Goal: Task Accomplishment & Management: Manage account settings

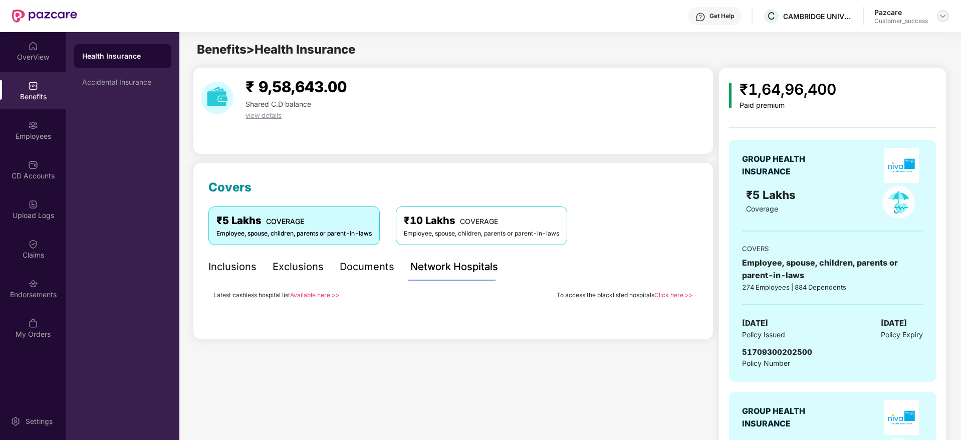
click at [944, 19] on img at bounding box center [943, 16] width 8 height 8
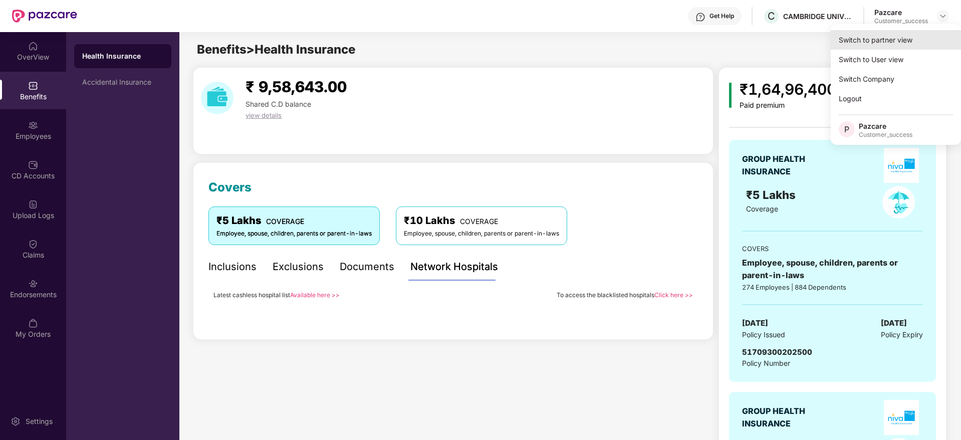
click at [889, 41] on div "Switch to partner view" at bounding box center [896, 40] width 130 height 20
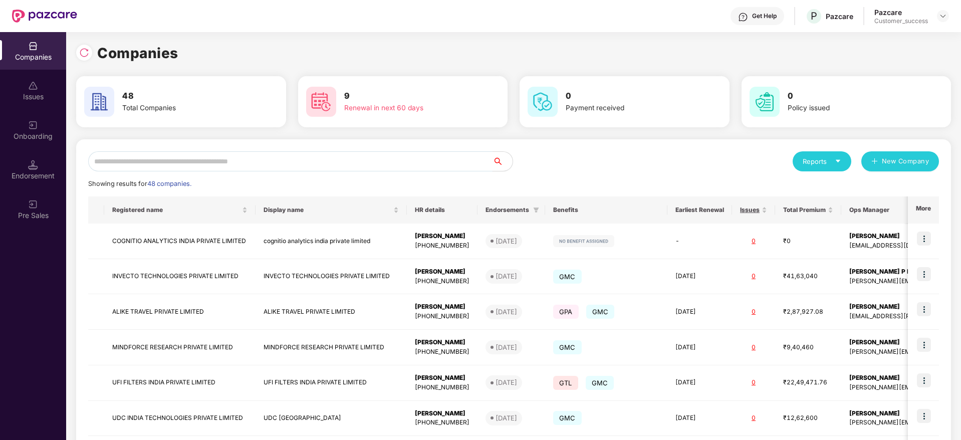
click at [248, 156] on input "text" at bounding box center [290, 161] width 405 height 20
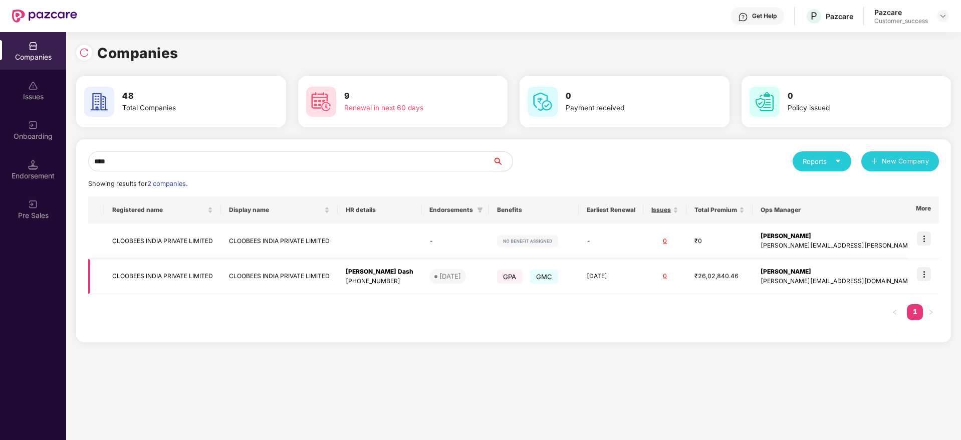
type input "****"
click at [928, 274] on img at bounding box center [924, 274] width 14 height 14
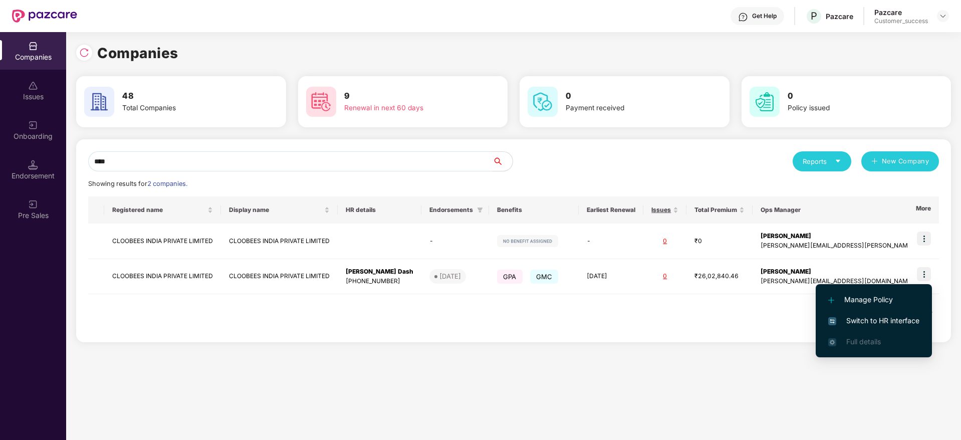
click at [846, 325] on span "Switch to HR interface" at bounding box center [874, 320] width 91 height 11
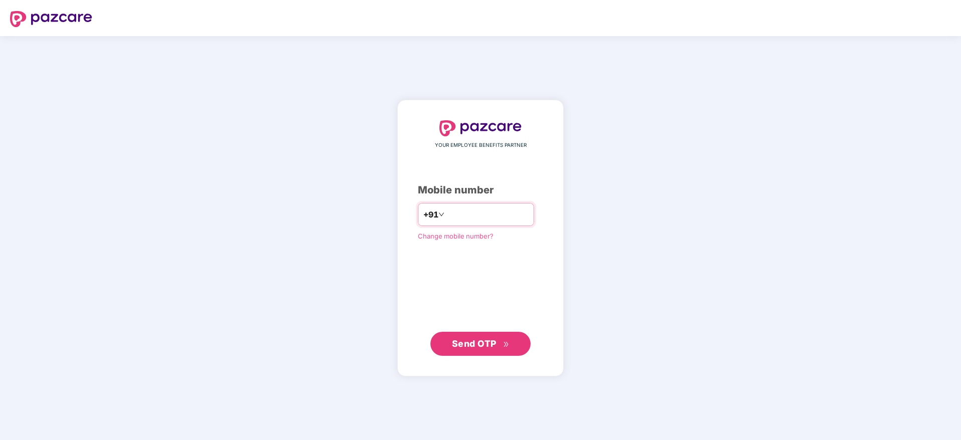
click at [462, 212] on input "number" at bounding box center [488, 215] width 82 height 16
type input "**********"
click at [472, 351] on button "Send OTP" at bounding box center [481, 343] width 100 height 24
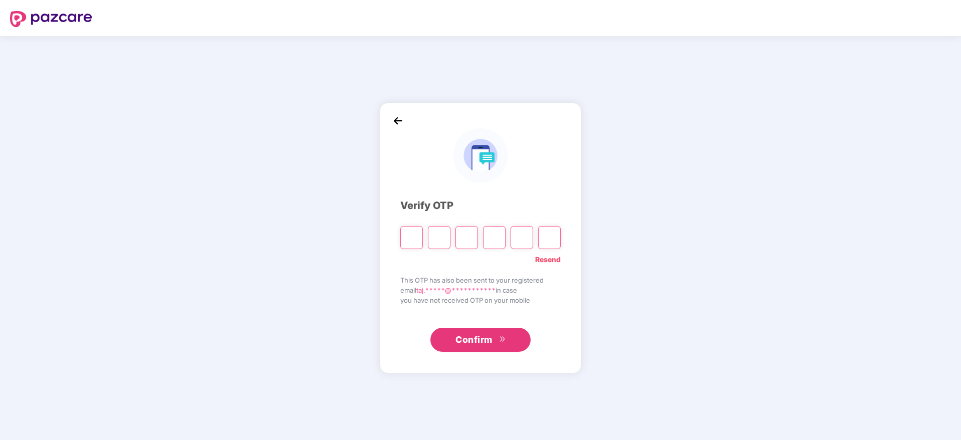
paste input "*"
type input "*"
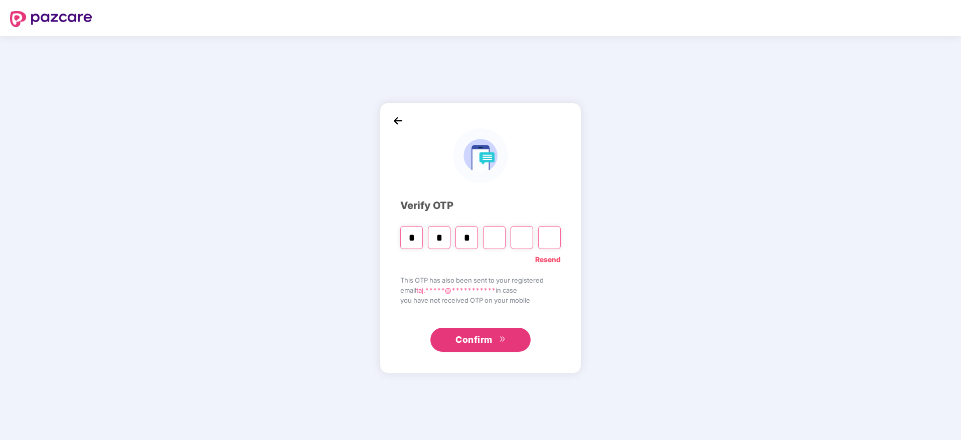
type input "*"
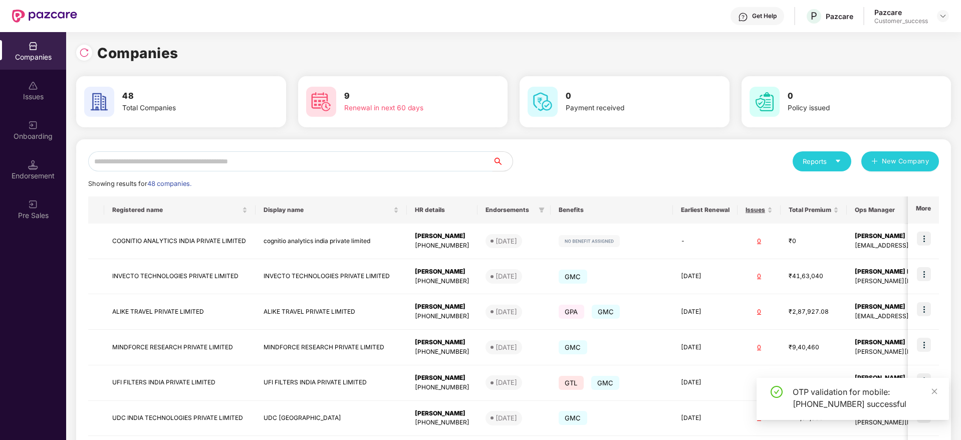
click at [234, 165] on input "text" at bounding box center [290, 161] width 405 height 20
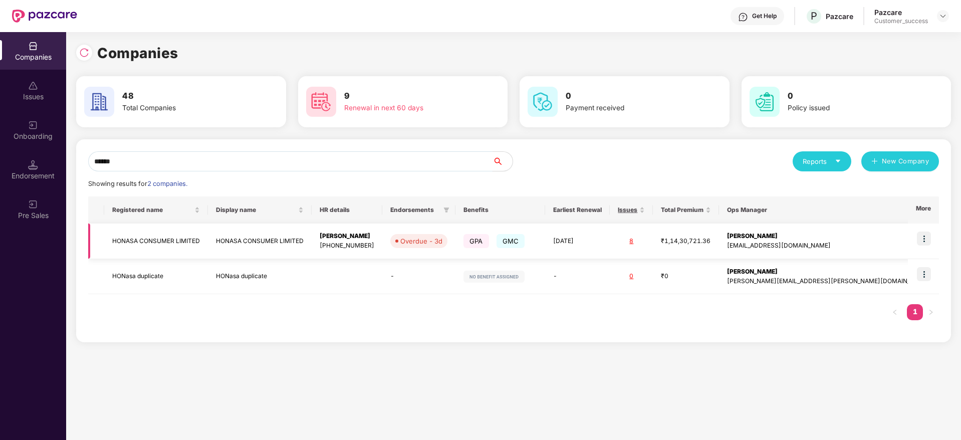
type input "******"
click at [925, 245] on img at bounding box center [924, 239] width 14 height 14
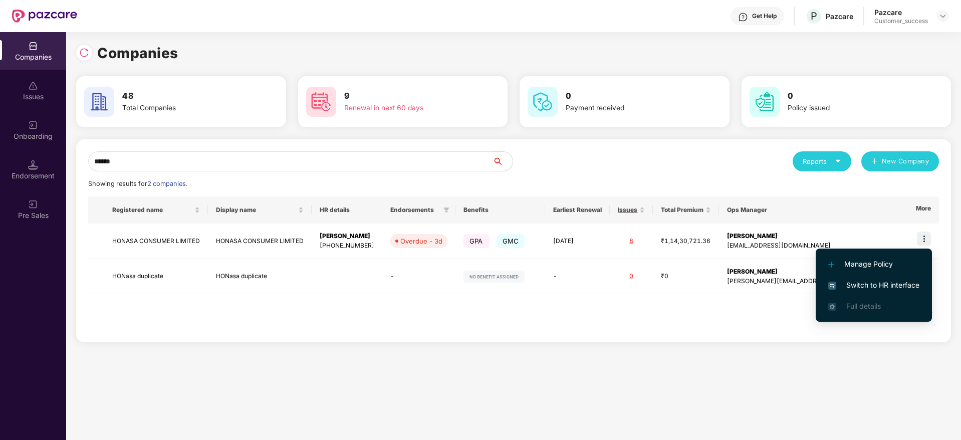
click at [873, 286] on span "Switch to HR interface" at bounding box center [874, 285] width 91 height 11
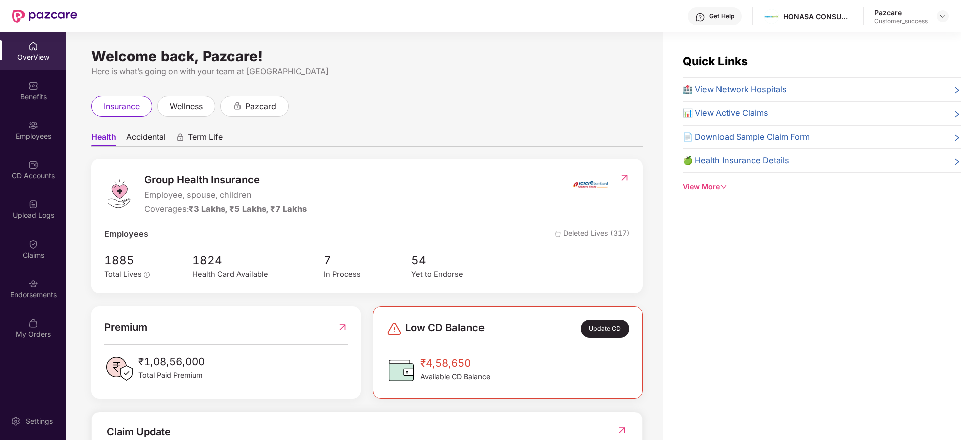
click at [23, 129] on div "Employees" at bounding box center [33, 130] width 66 height 38
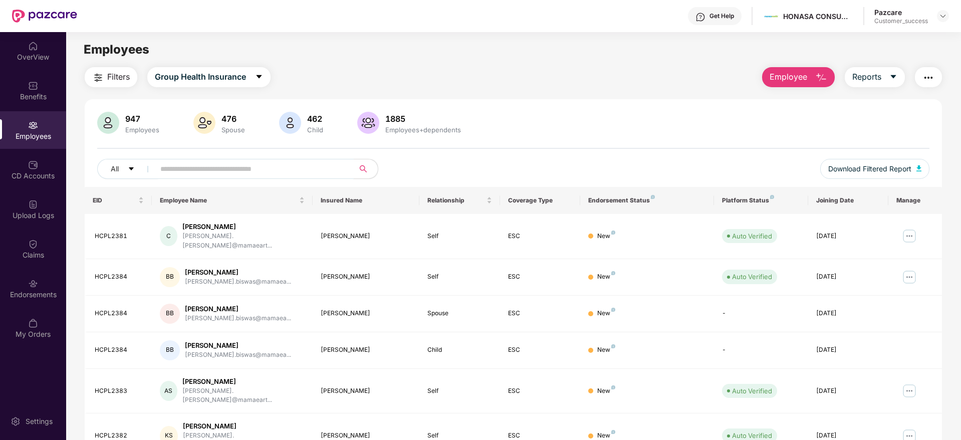
click at [253, 162] on input "text" at bounding box center [250, 168] width 180 height 15
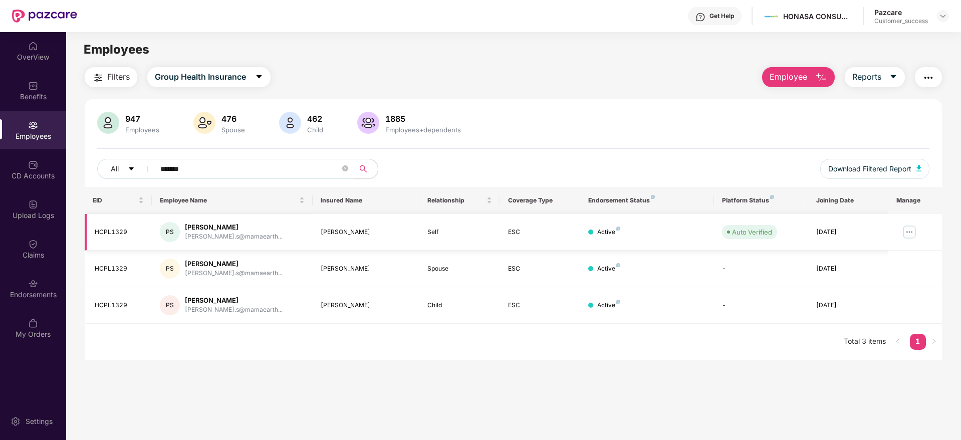
type input "*******"
click at [905, 235] on img at bounding box center [910, 232] width 16 height 16
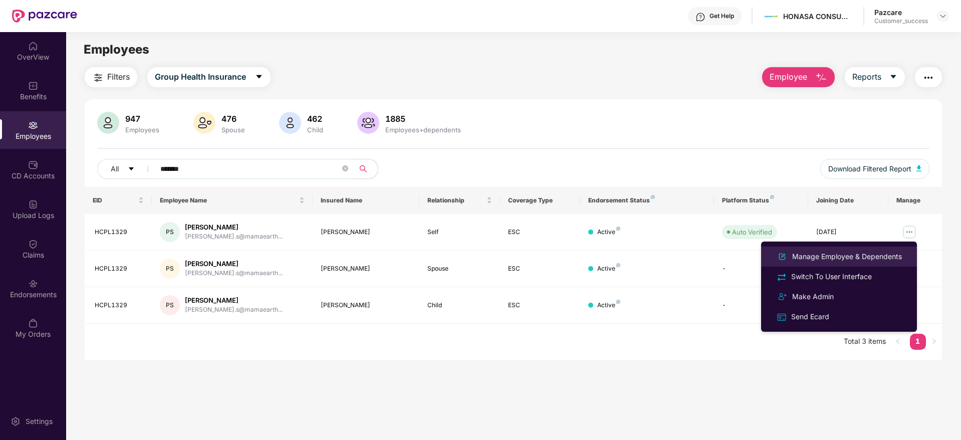
click at [851, 253] on div "Manage Employee & Dependents" at bounding box center [848, 256] width 114 height 11
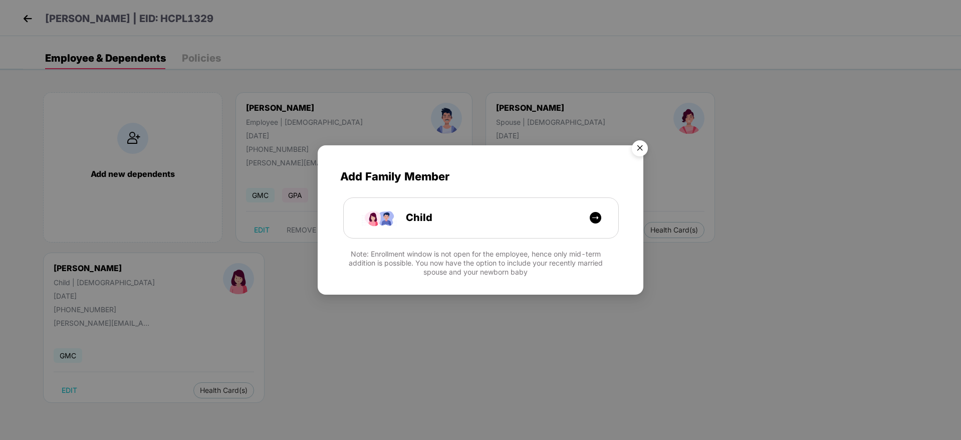
click at [634, 149] on img "Close" at bounding box center [640, 150] width 28 height 28
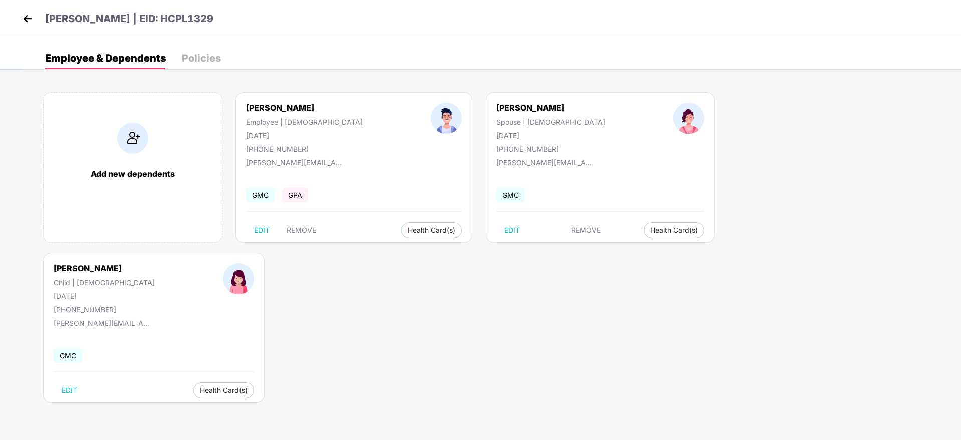
click at [29, 20] on img at bounding box center [27, 18] width 15 height 15
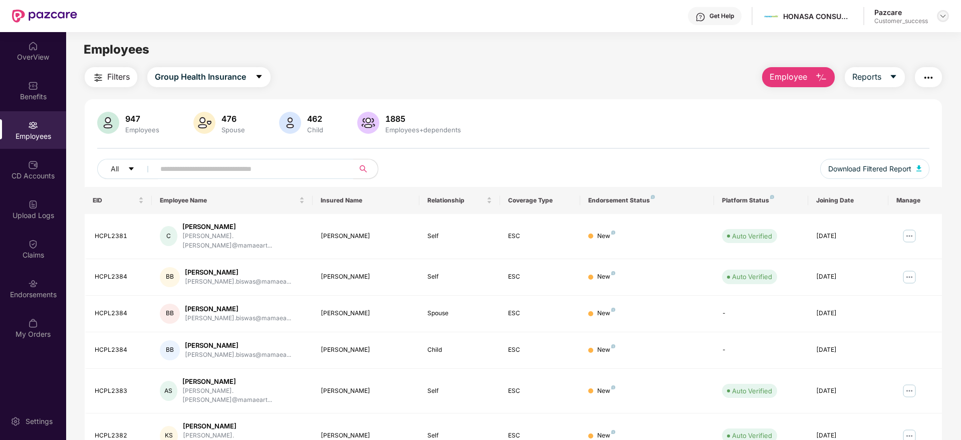
click at [946, 15] on img at bounding box center [943, 16] width 8 height 8
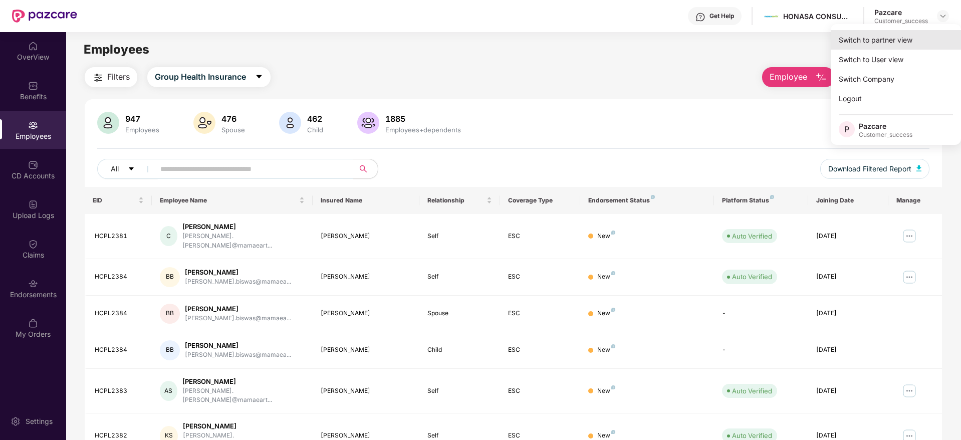
click at [881, 43] on div "Switch to partner view" at bounding box center [896, 40] width 130 height 20
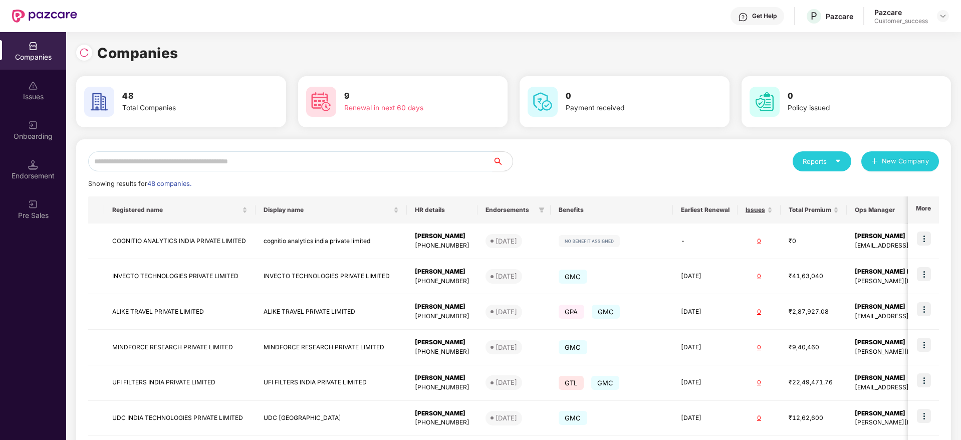
click at [244, 162] on input "text" at bounding box center [290, 161] width 405 height 20
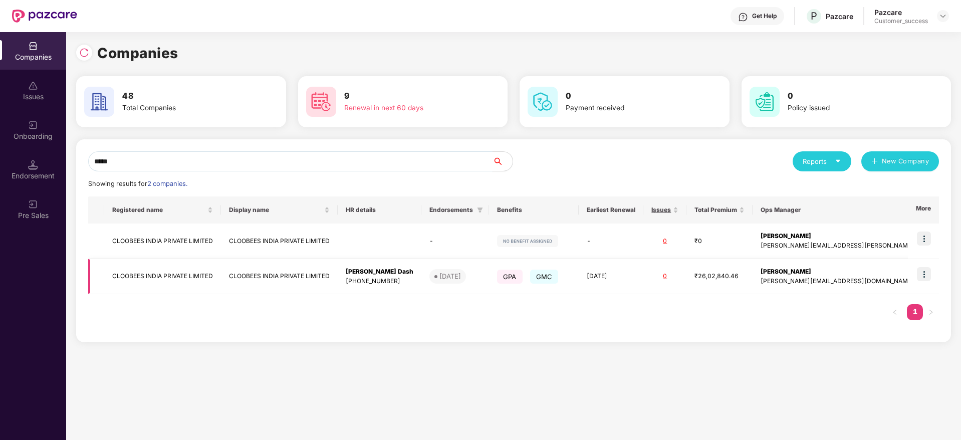
type input "*****"
click at [928, 277] on img at bounding box center [924, 274] width 14 height 14
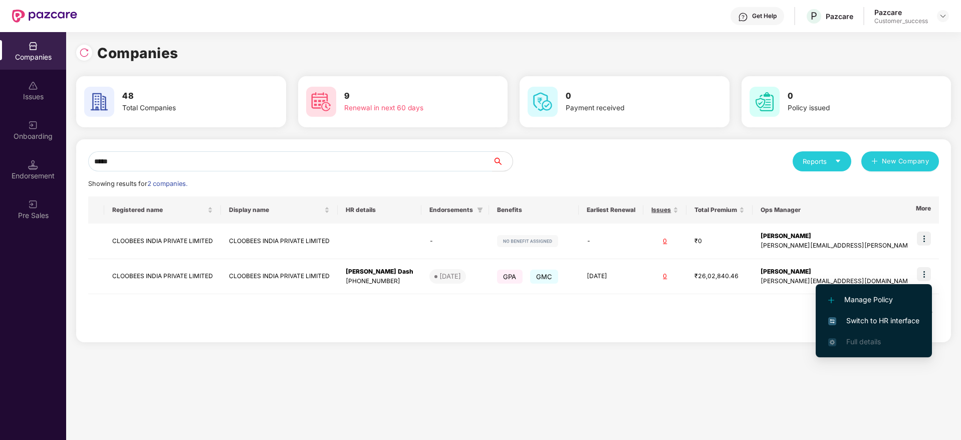
click at [852, 319] on span "Switch to HR interface" at bounding box center [874, 320] width 91 height 11
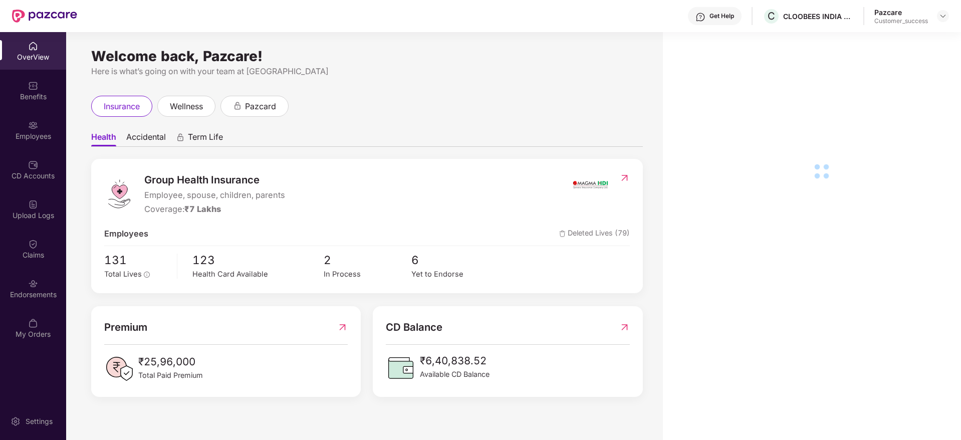
click at [24, 132] on div "Employees" at bounding box center [33, 136] width 66 height 10
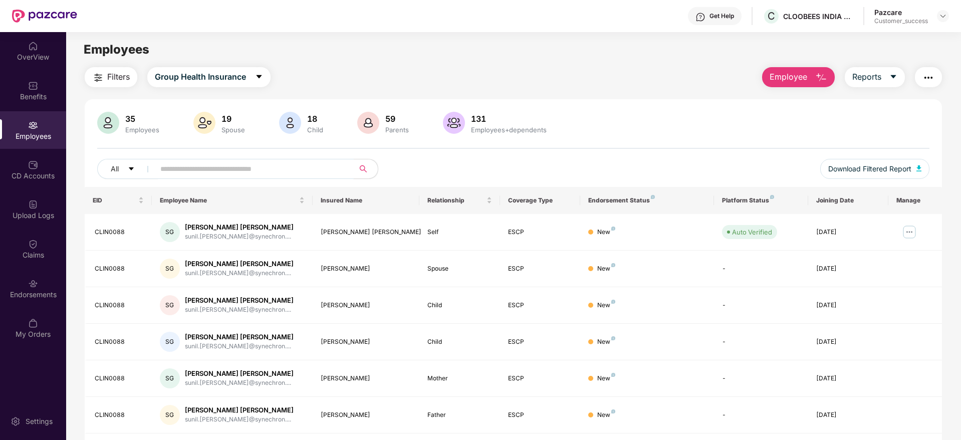
click at [177, 160] on span at bounding box center [251, 169] width 206 height 20
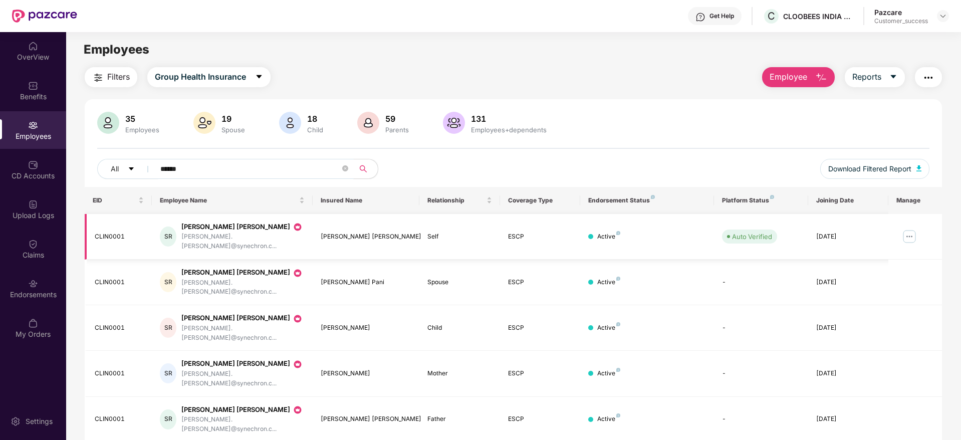
type input "******"
click at [911, 229] on img at bounding box center [910, 237] width 16 height 16
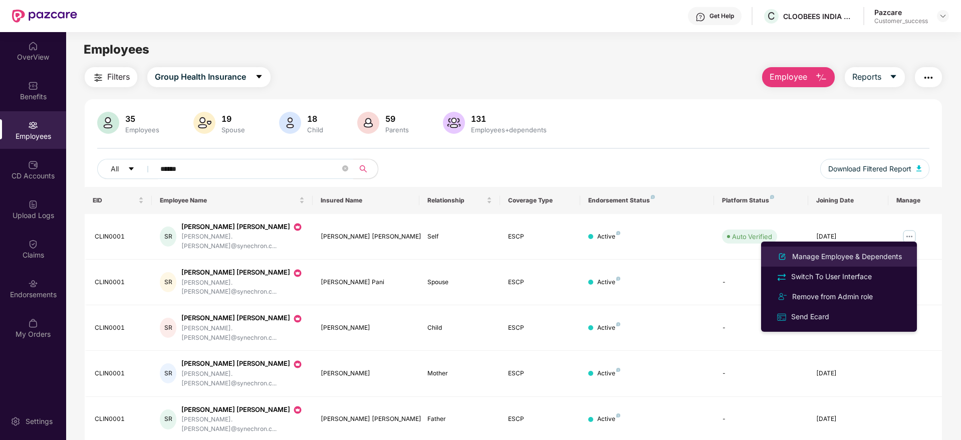
click at [825, 255] on div "Manage Employee & Dependents" at bounding box center [848, 256] width 114 height 11
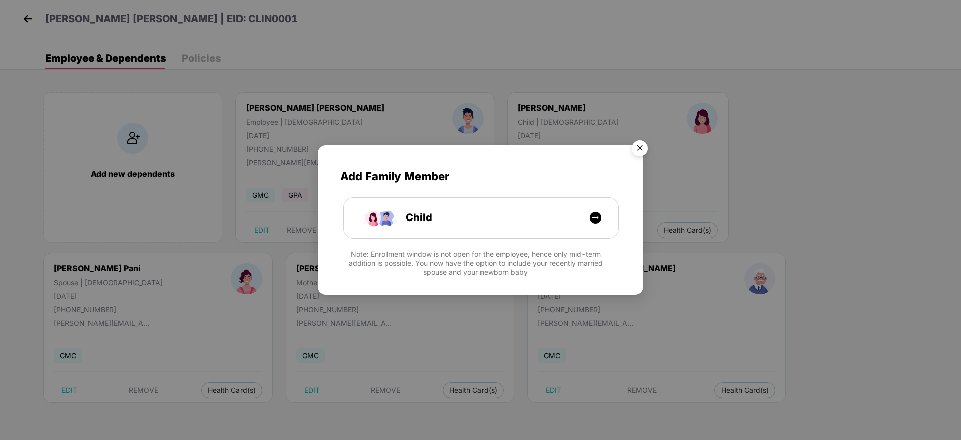
click at [635, 150] on img "Close" at bounding box center [640, 150] width 28 height 28
